Goal: Information Seeking & Learning: Learn about a topic

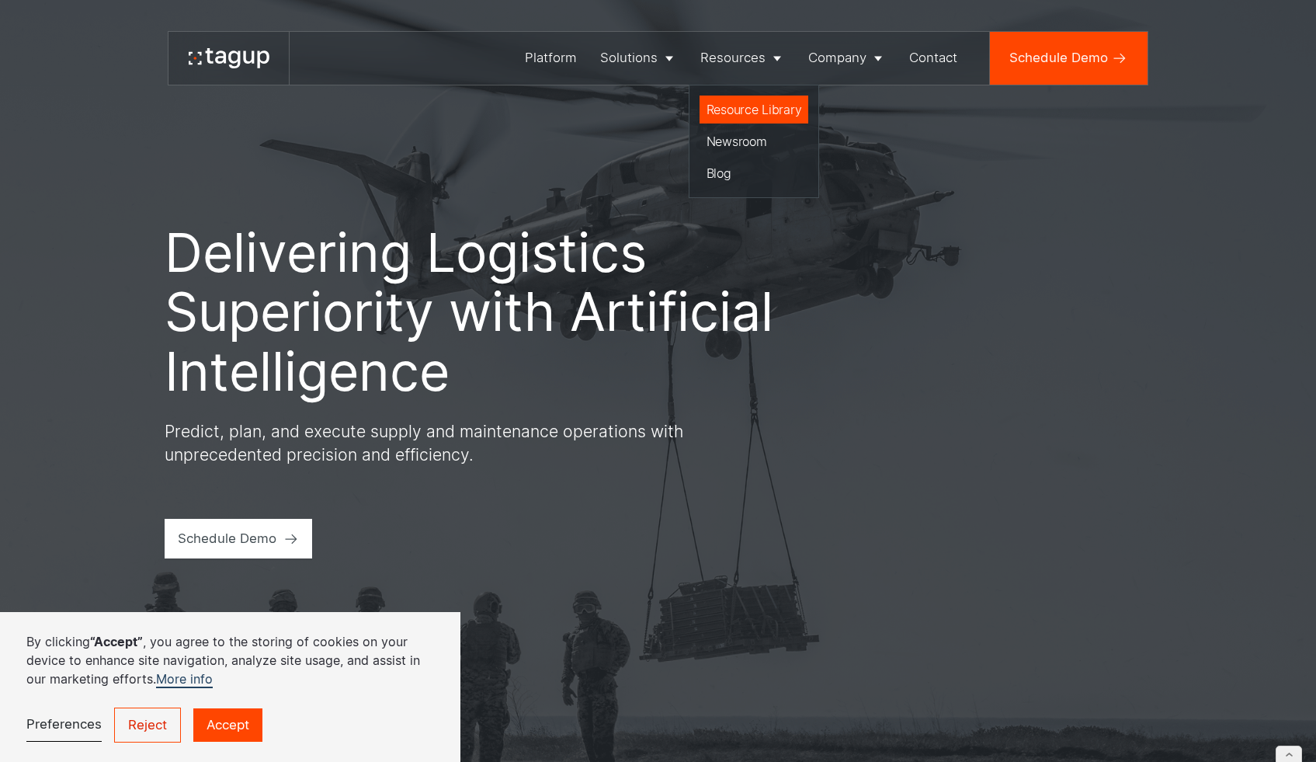
click at [748, 109] on div "Resource Library" at bounding box center [753, 109] width 95 height 19
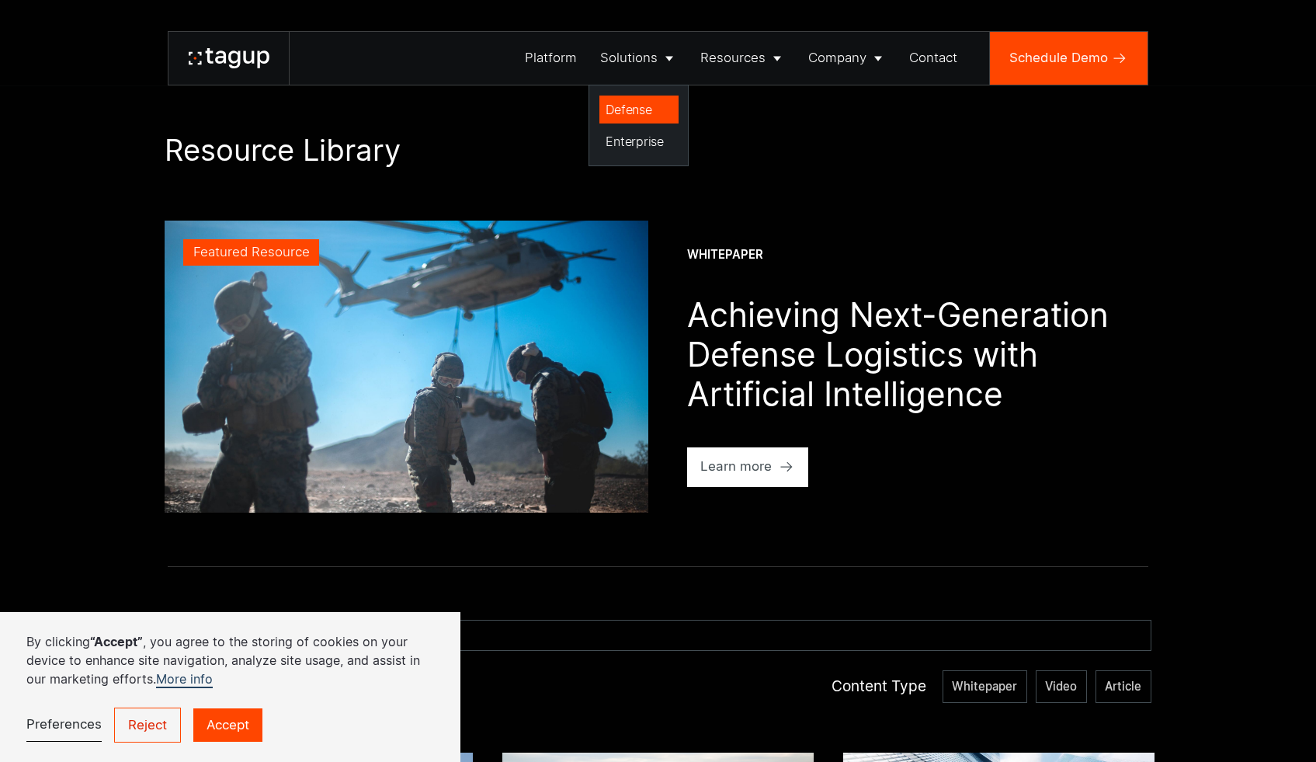
click at [637, 102] on div "Defense" at bounding box center [639, 109] width 66 height 19
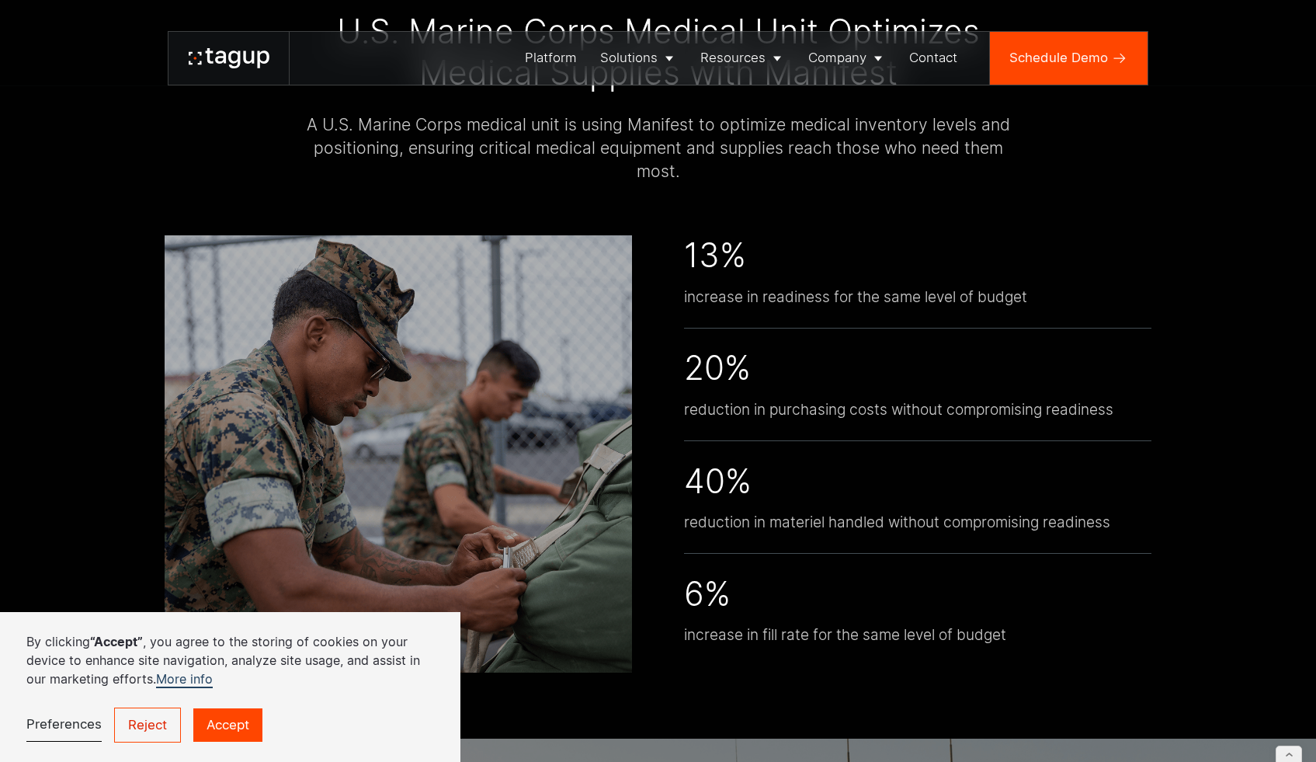
scroll to position [3681, 0]
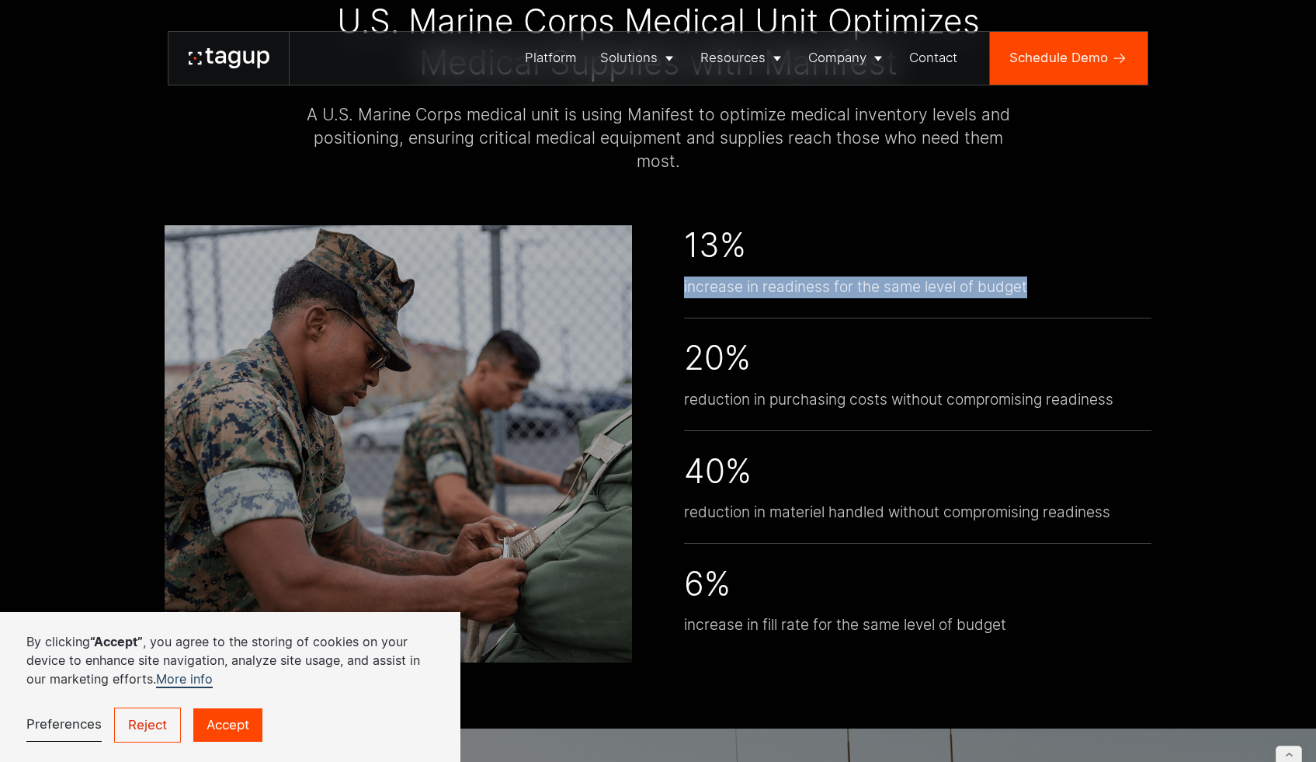
drag, startPoint x: 1044, startPoint y: 314, endPoint x: 677, endPoint y: 307, distance: 367.3
click at [677, 307] on div "13% increase in readiness for the same level of budget 20% reduction in purchas…" at bounding box center [658, 443] width 987 height 437
copy div "increase in readiness for the same level of budget"
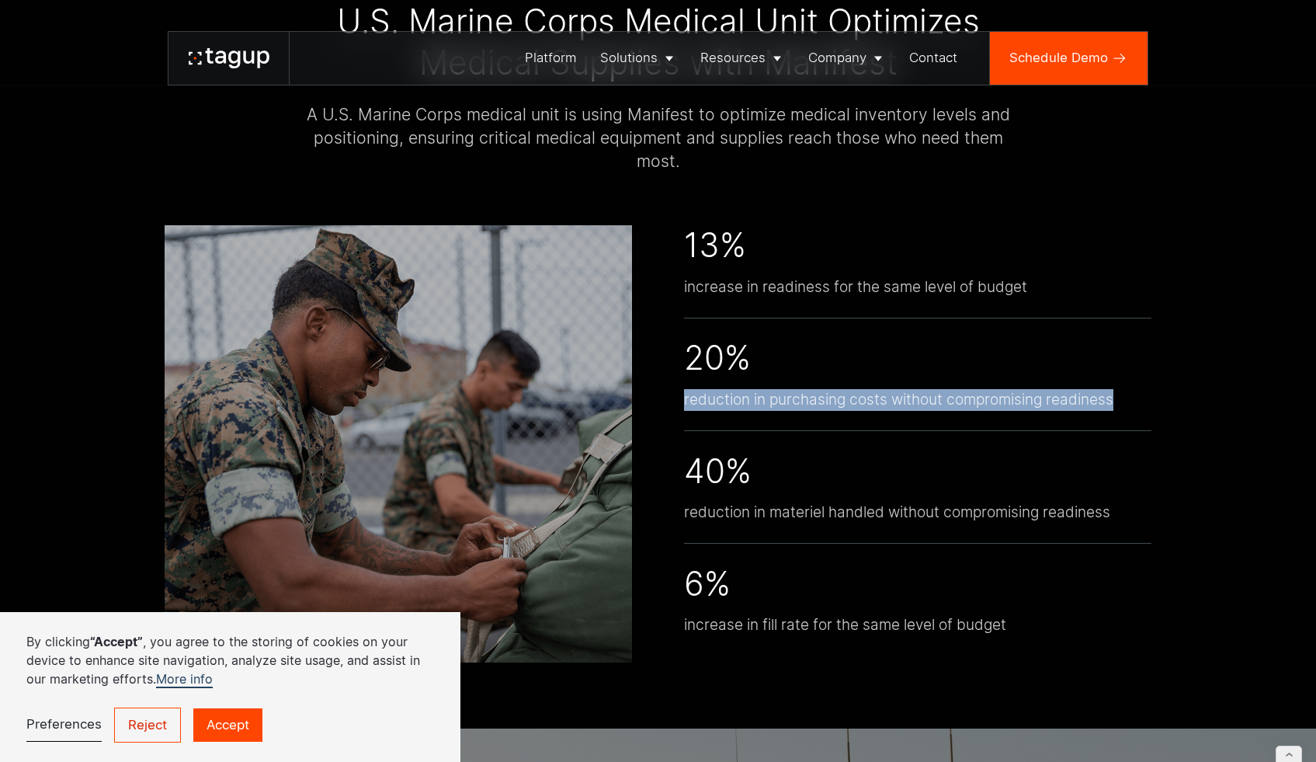
drag, startPoint x: 1158, startPoint y: 417, endPoint x: 675, endPoint y: 366, distance: 485.5
click at [685, 422] on div "CASE STUDY U.S. Marine Corps Medical Unit Optimizes Medical Supplies with Manif…" at bounding box center [658, 314] width 1250 height 828
copy div "reduction in purchasing costs without compromising readiness"
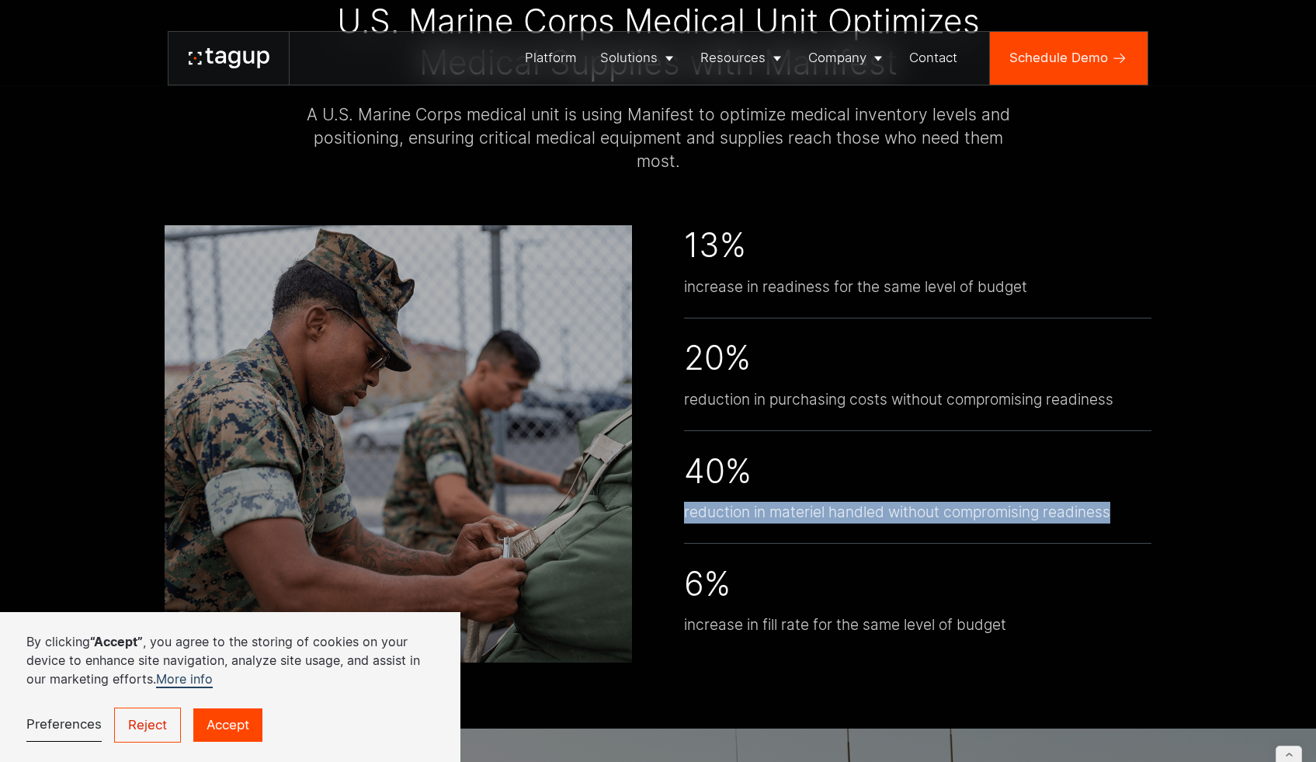
drag, startPoint x: 1122, startPoint y: 531, endPoint x: 672, endPoint y: 495, distance: 451.7
click at [680, 522] on div "13% increase in readiness for the same level of budget 20% reduction in purchas…" at bounding box center [658, 443] width 987 height 437
copy div "reduction in materiel handled without compromising readiness"
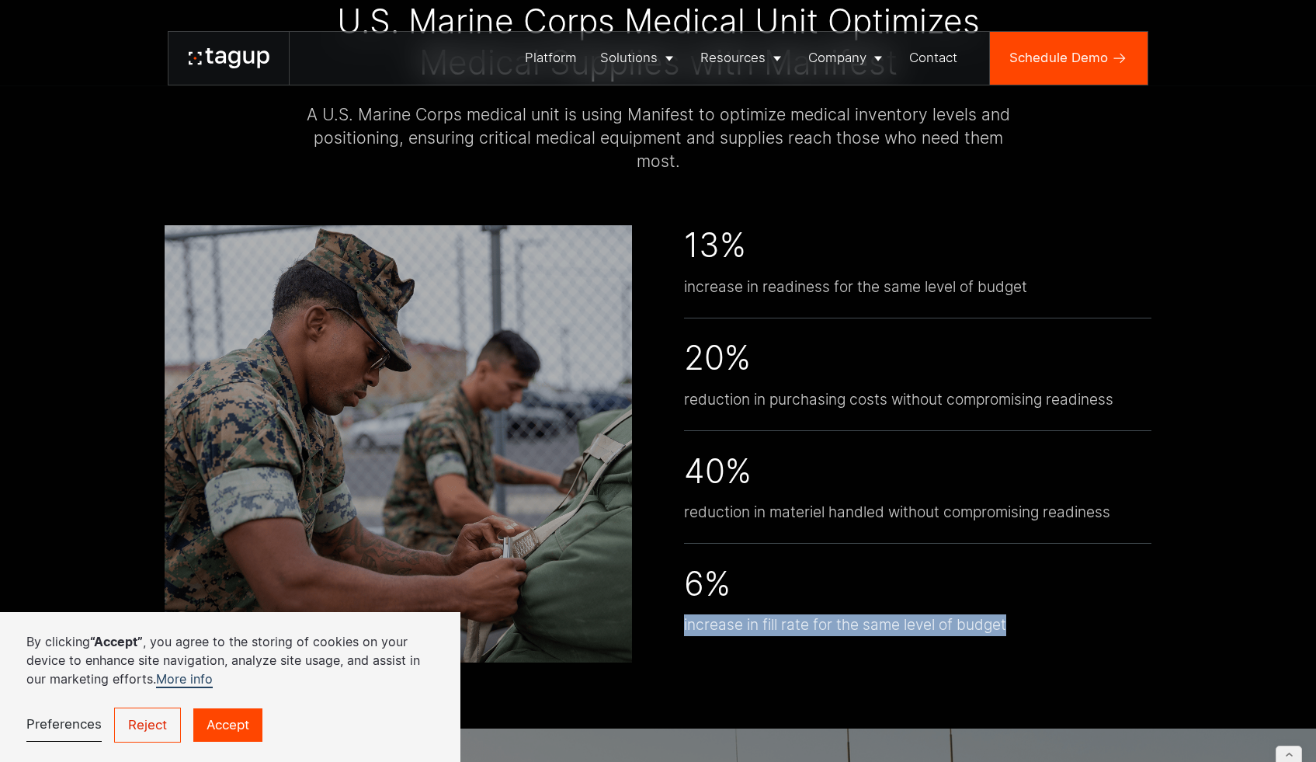
drag, startPoint x: 1036, startPoint y: 649, endPoint x: 672, endPoint y: 646, distance: 364.9
click at [672, 646] on div "13% increase in readiness for the same level of budget 20% reduction in purchas…" at bounding box center [658, 443] width 987 height 437
copy div "increase in fill rate for the same level of budget"
